Goal: Task Accomplishment & Management: Manage account settings

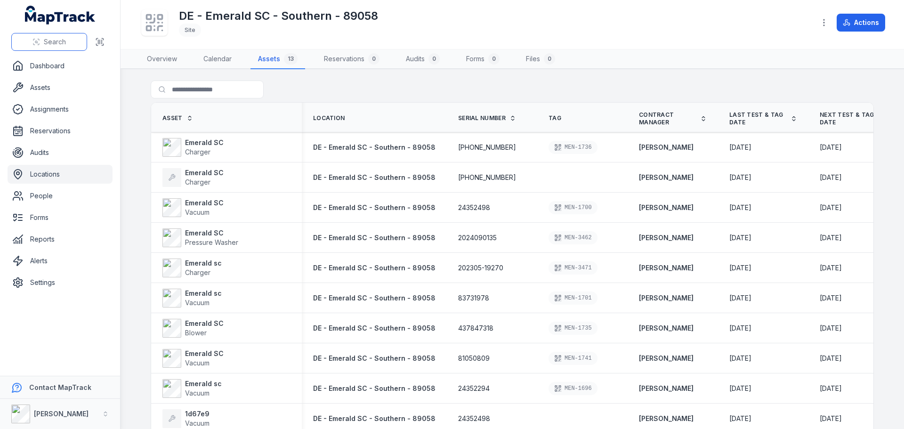
click at [58, 45] on span "Search" at bounding box center [55, 41] width 22 height 9
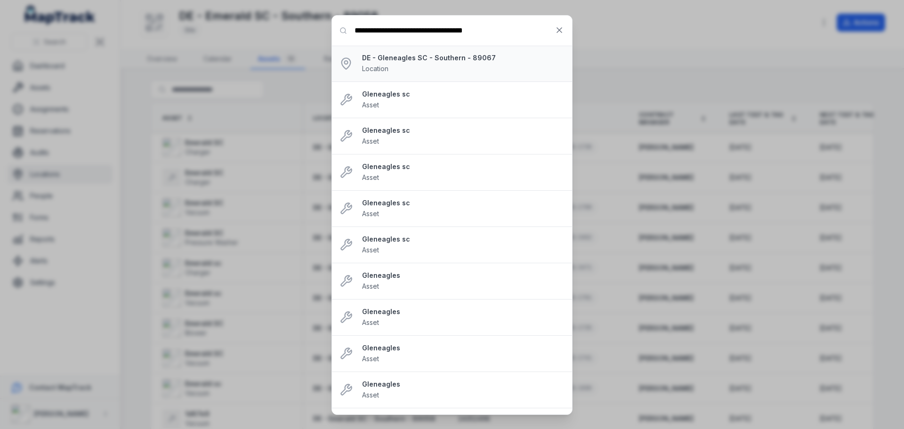
type input "**********"
click at [460, 72] on div "DE - Gleneagles SC - Southern - 89067 Location" at bounding box center [463, 63] width 202 height 21
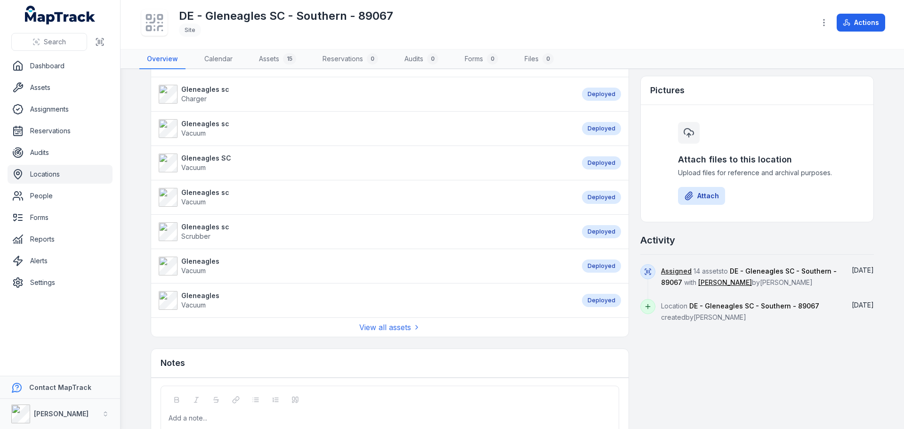
scroll to position [376, 0]
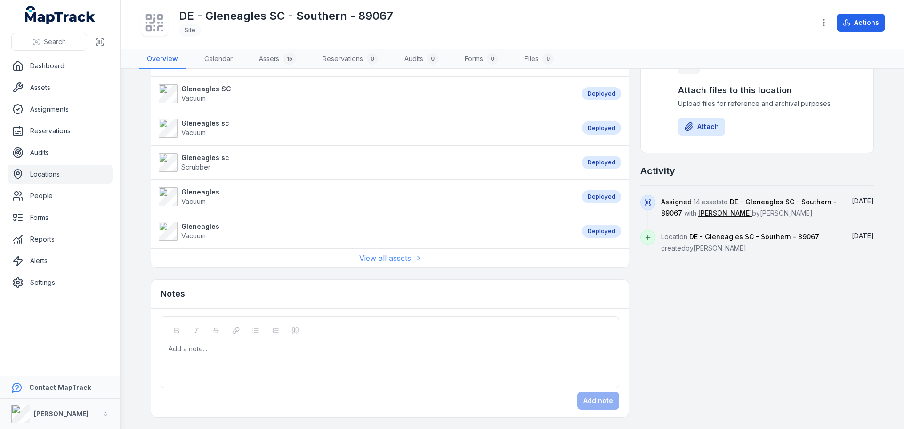
click at [384, 263] on link "View all assets" at bounding box center [389, 257] width 61 height 11
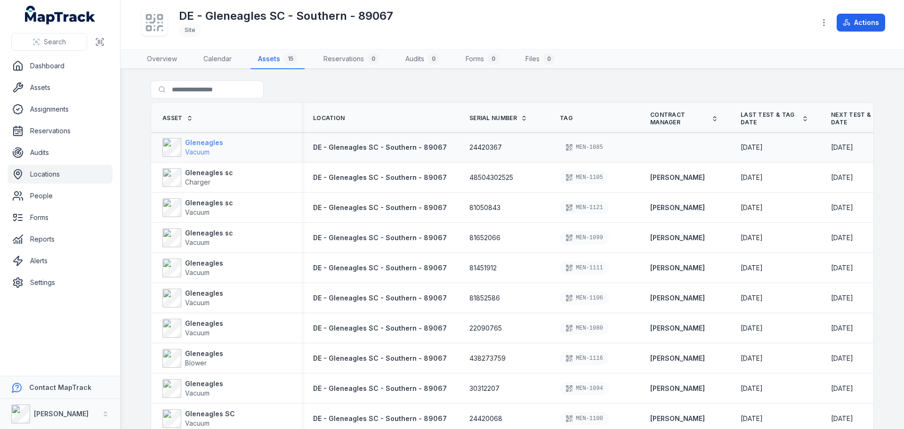
click at [206, 156] on span "Vacuum" at bounding box center [204, 151] width 38 height 9
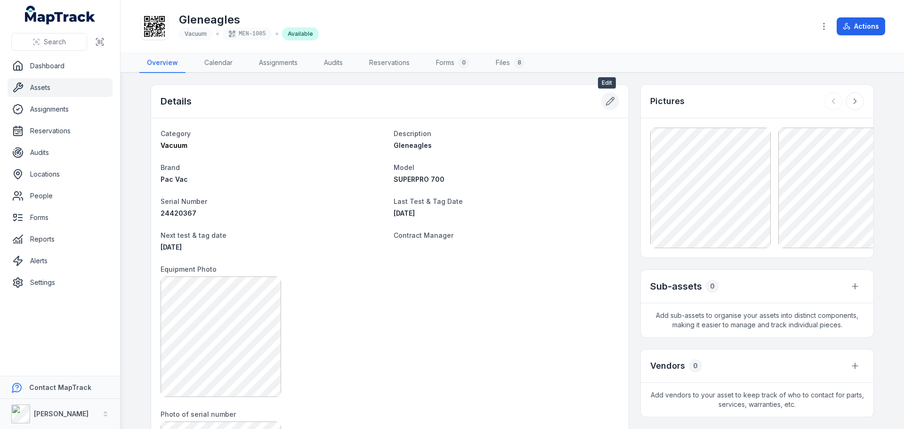
click at [602, 106] on button at bounding box center [610, 101] width 18 height 18
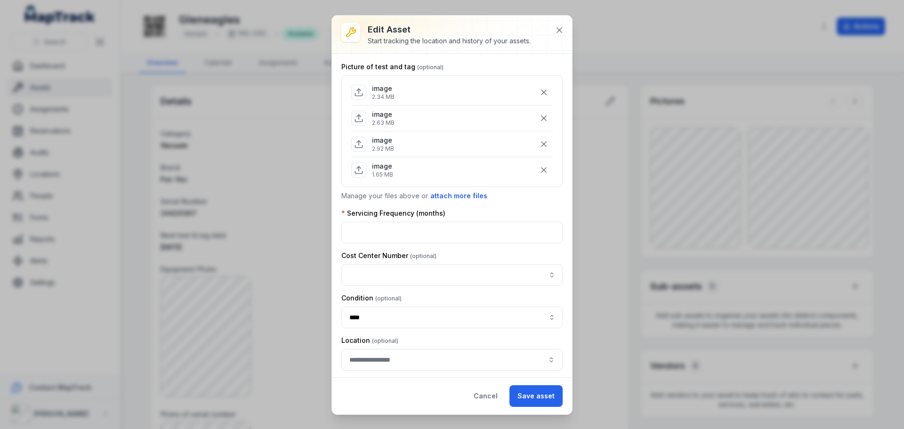
scroll to position [520, 0]
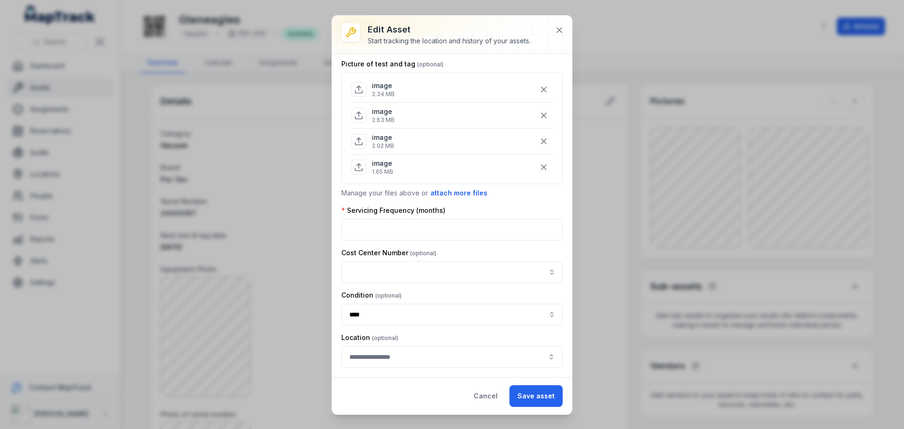
click at [421, 357] on button "button" at bounding box center [451, 357] width 221 height 22
click at [537, 216] on div "Servicing Frequency (months) *" at bounding box center [451, 223] width 221 height 35
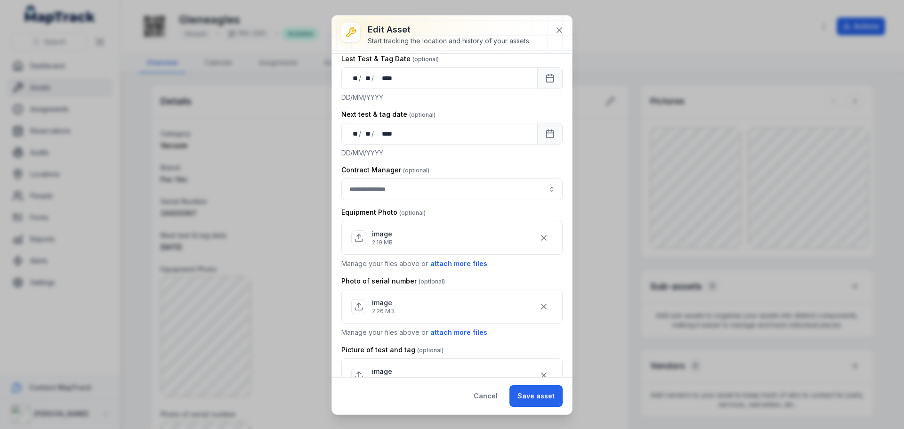
scroll to position [191, 0]
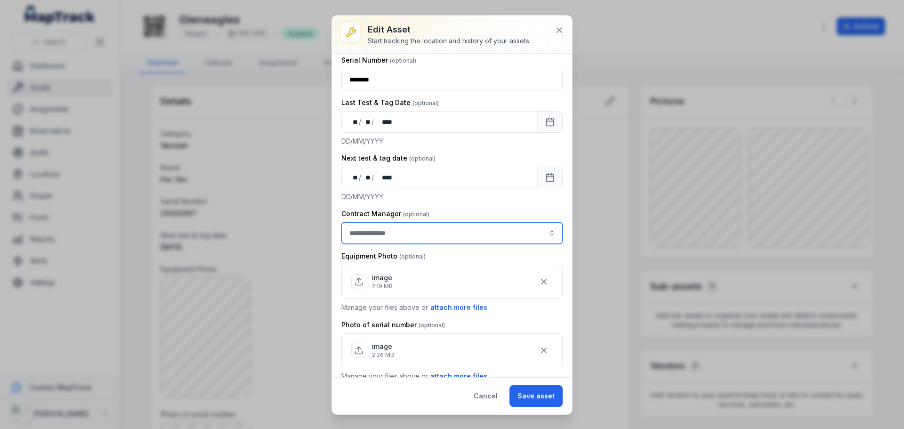
click at [511, 242] on input "asset-edit:cf[3efdffd9-f055-49d9-9a65-0e9f08d77abc]-label" at bounding box center [451, 233] width 221 height 22
click at [478, 248] on div "[PERSON_NAME]" at bounding box center [448, 259] width 214 height 22
type input "**********"
click at [477, 254] on div "[PERSON_NAME]" at bounding box center [448, 258] width 194 height 9
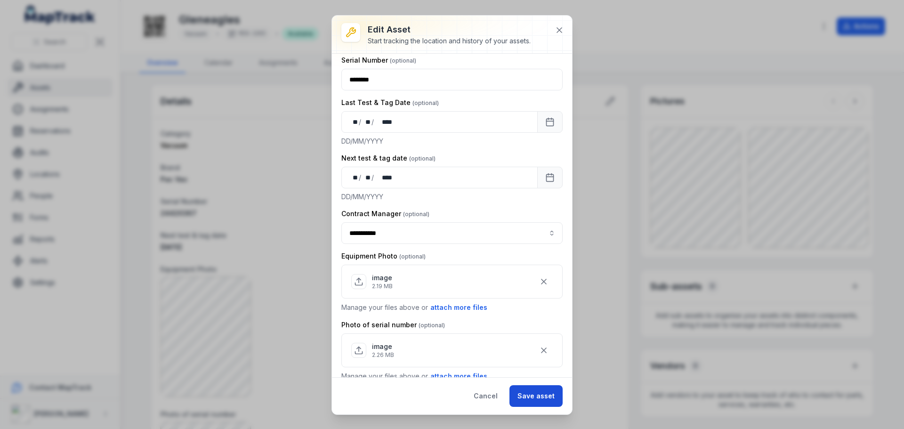
click at [530, 400] on button "Save asset" at bounding box center [535, 396] width 53 height 22
